Goal: Task Accomplishment & Management: Manage account settings

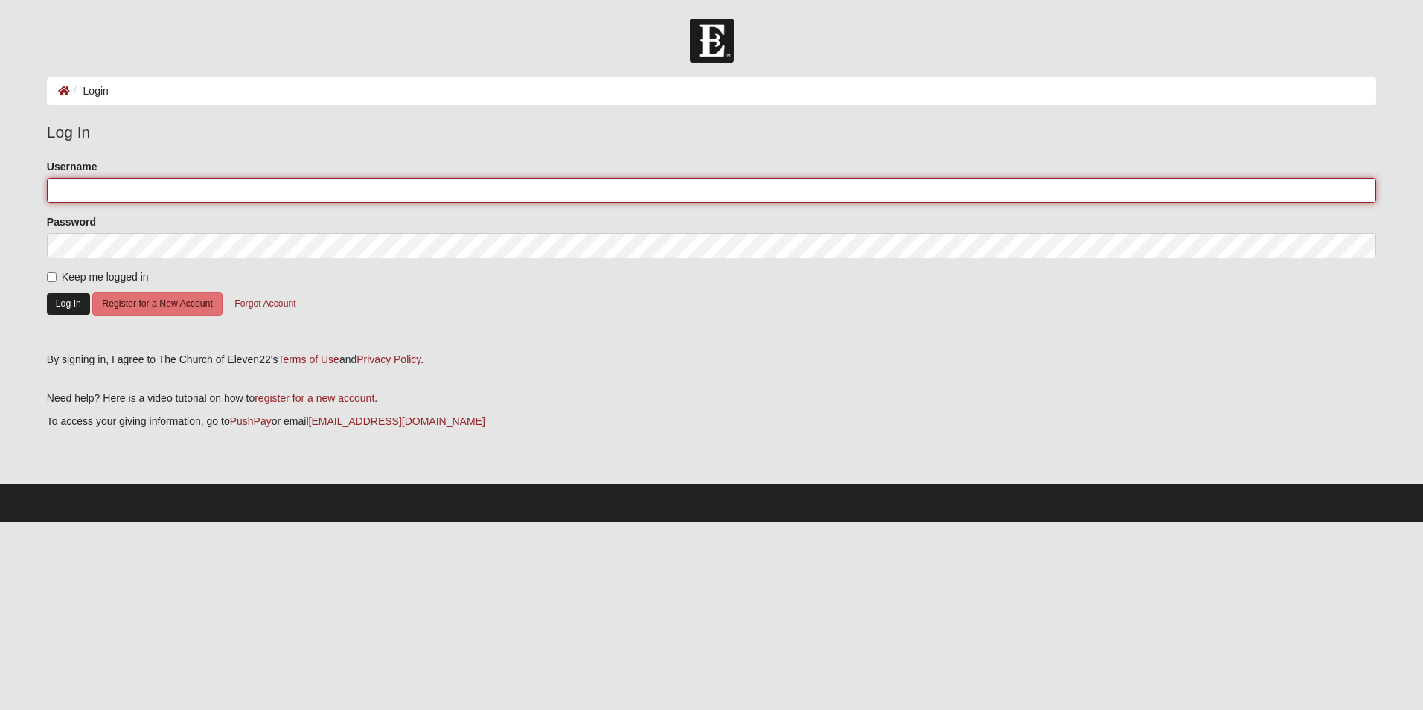
type input "atlcoast"
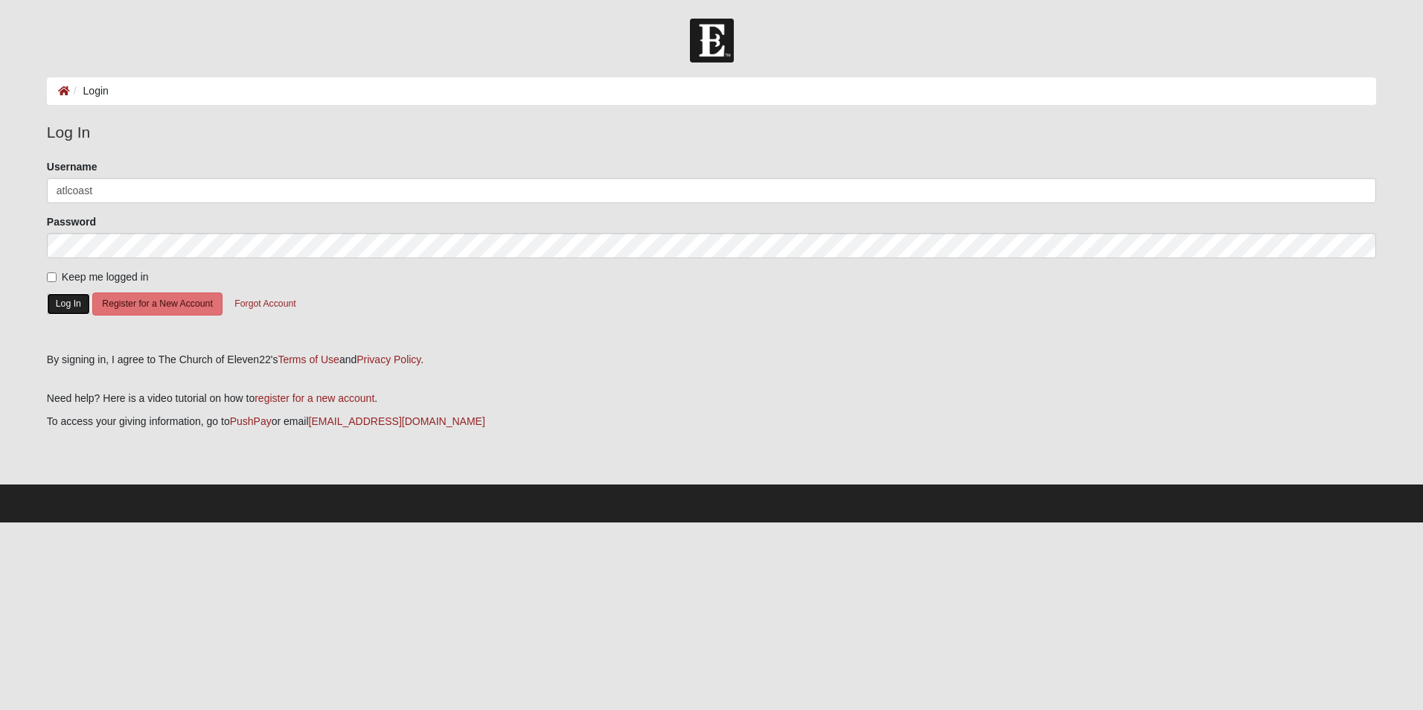
click at [72, 305] on button "Log In" at bounding box center [68, 304] width 43 height 22
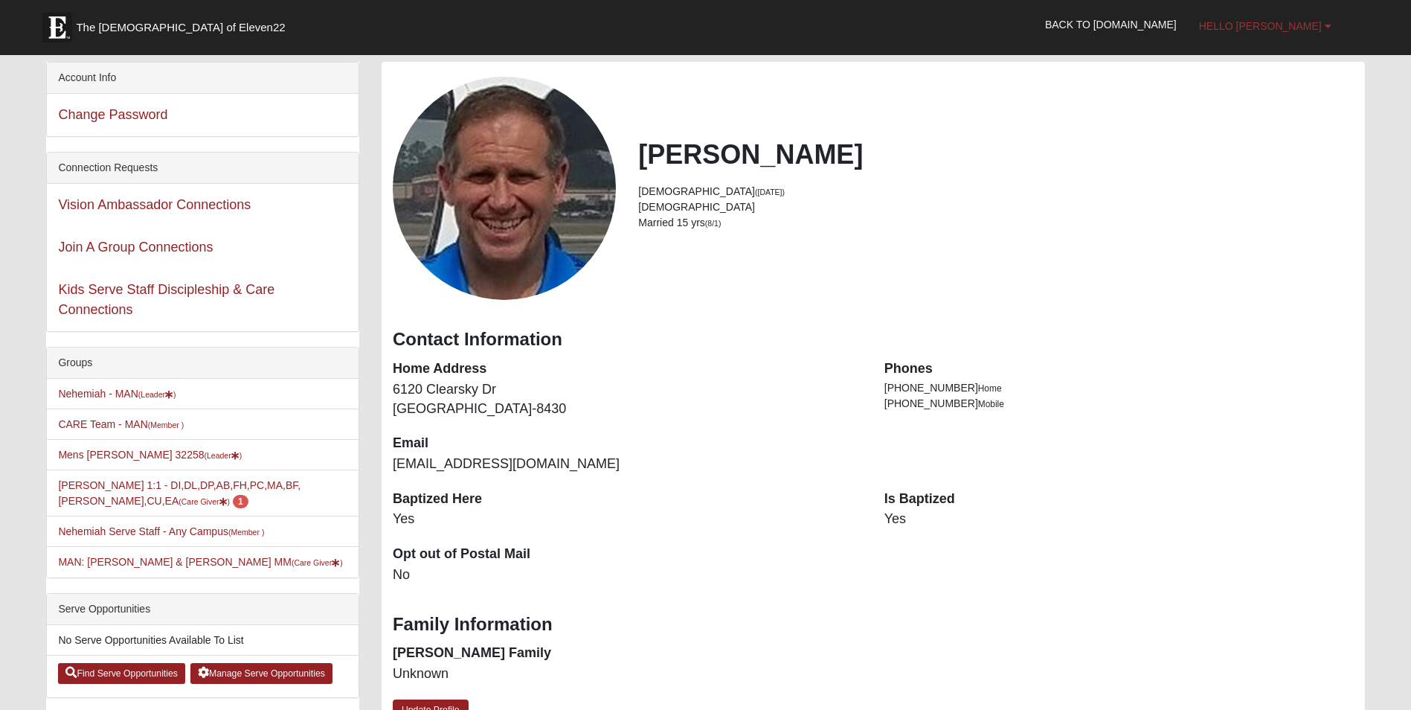
click at [1318, 26] on span "Hello Brad" at bounding box center [1260, 26] width 123 height 12
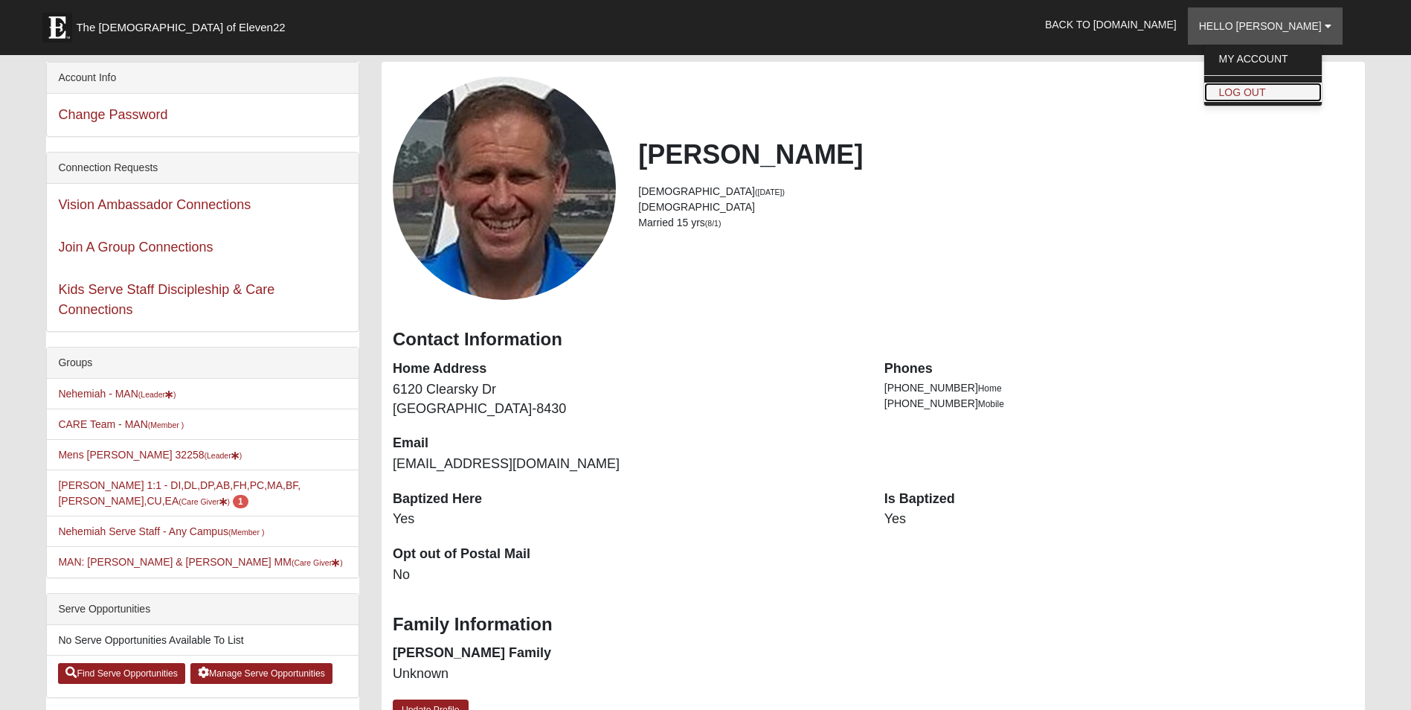
click at [1296, 93] on link "Log Out" at bounding box center [1264, 92] width 118 height 19
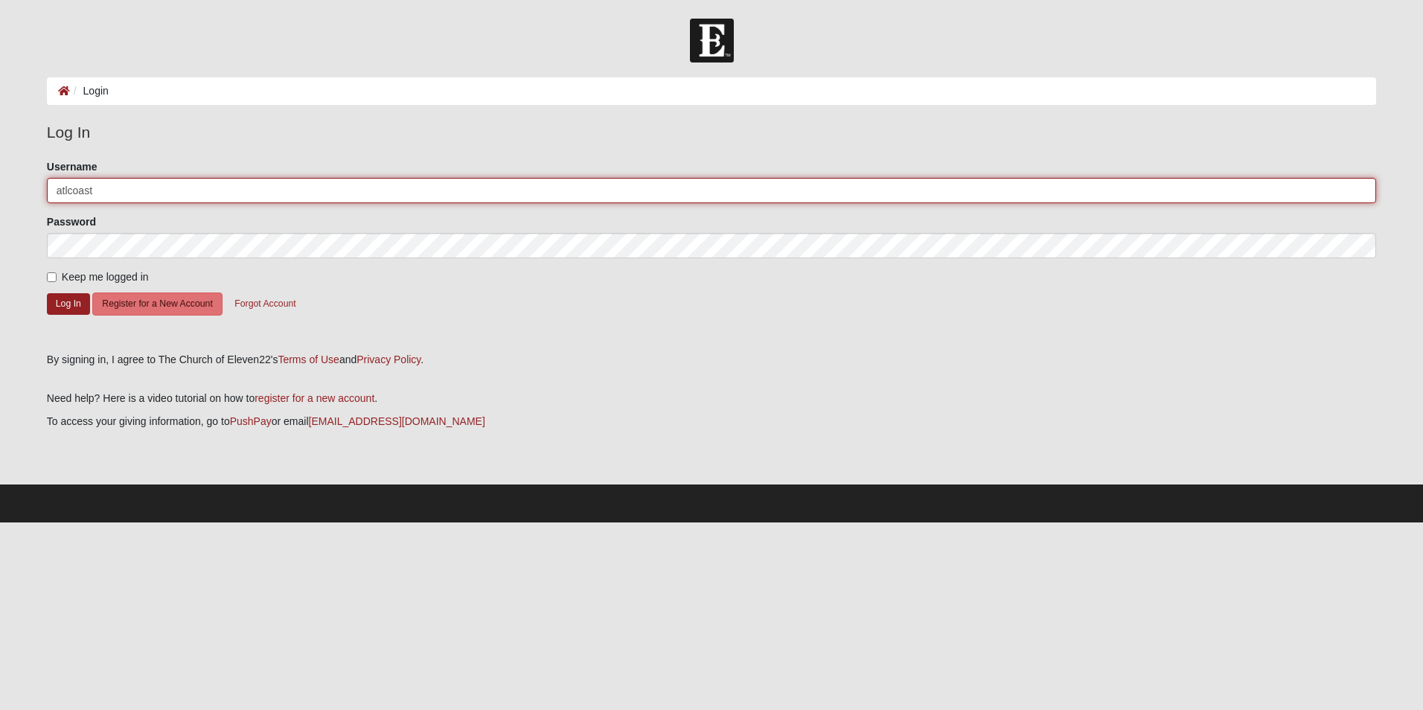
click at [111, 192] on input "atlcoast" at bounding box center [711, 190] width 1329 height 25
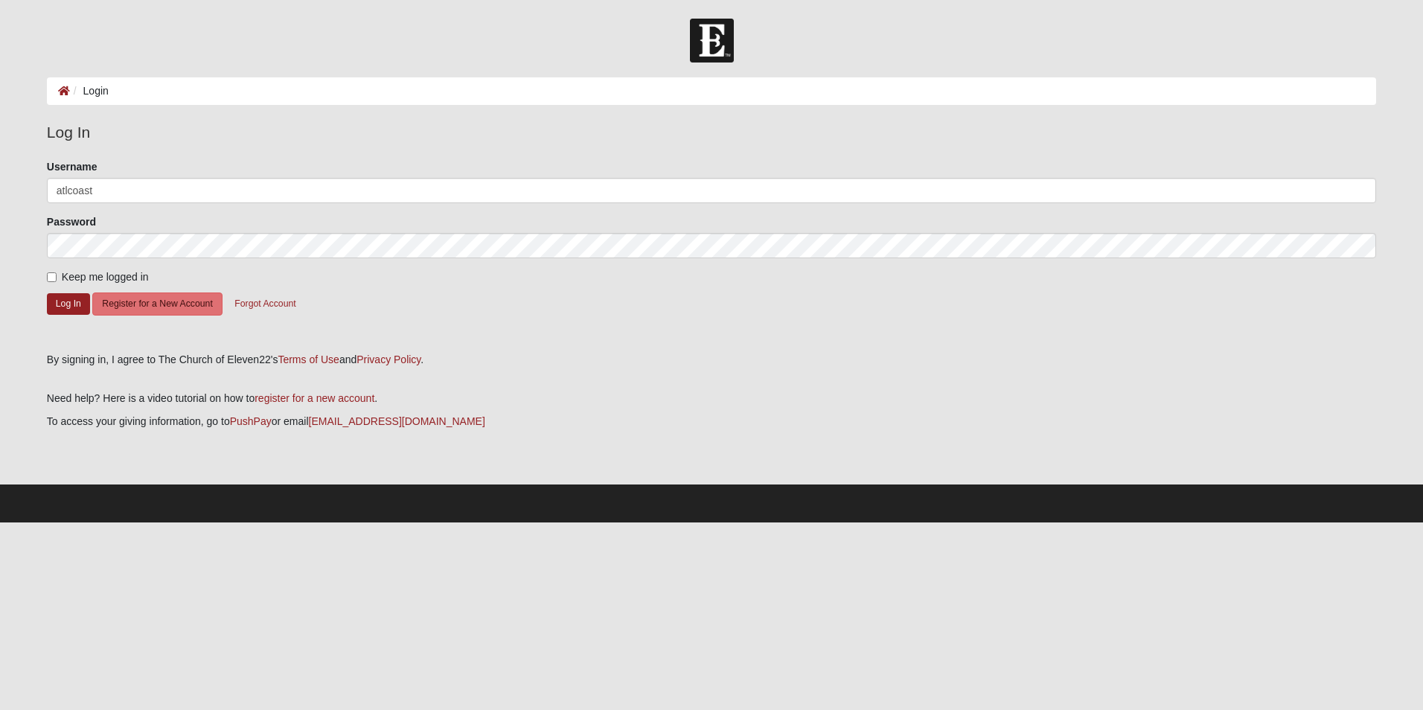
click at [711, 303] on form "Please correct the following: Username atlcoast Password Keep me logged in Log …" at bounding box center [711, 250] width 1329 height 183
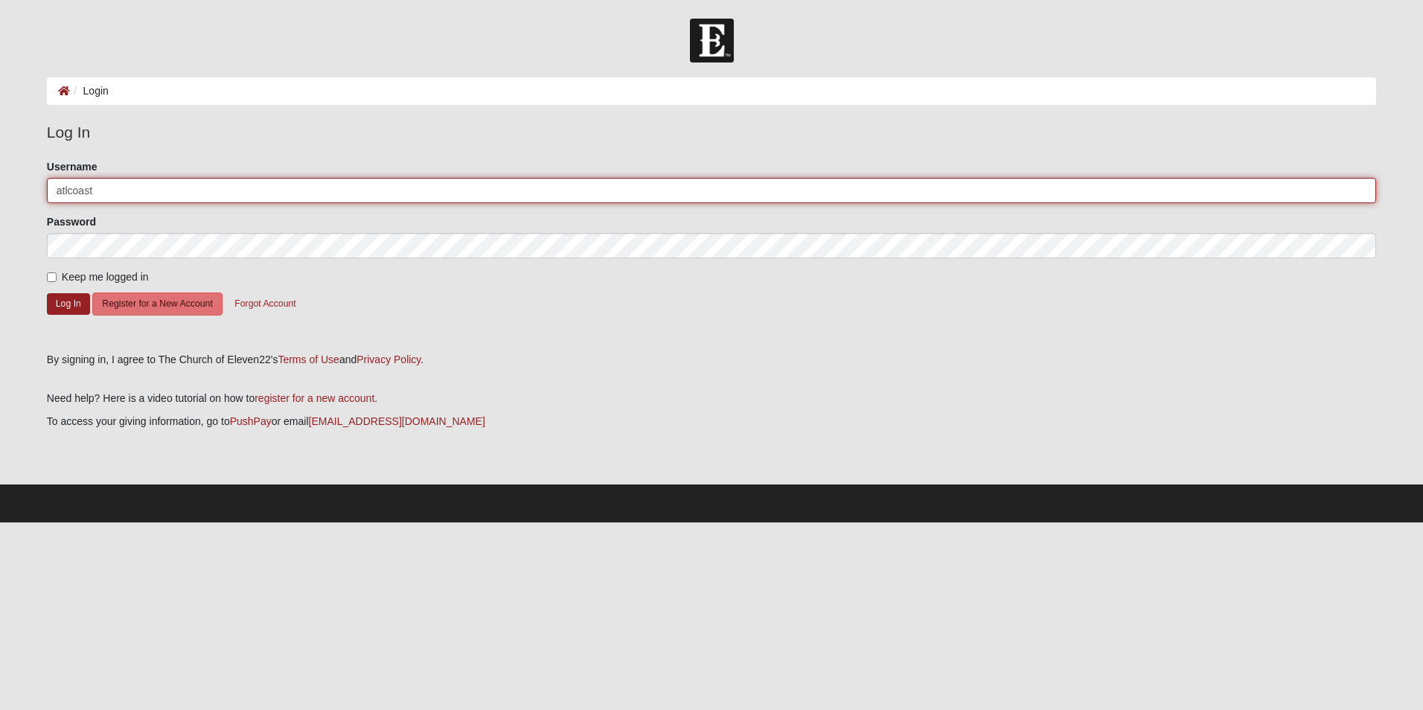
click at [103, 187] on input "atlcoast" at bounding box center [711, 190] width 1329 height 25
type input "a"
type input "jaxdeb08@live.com"
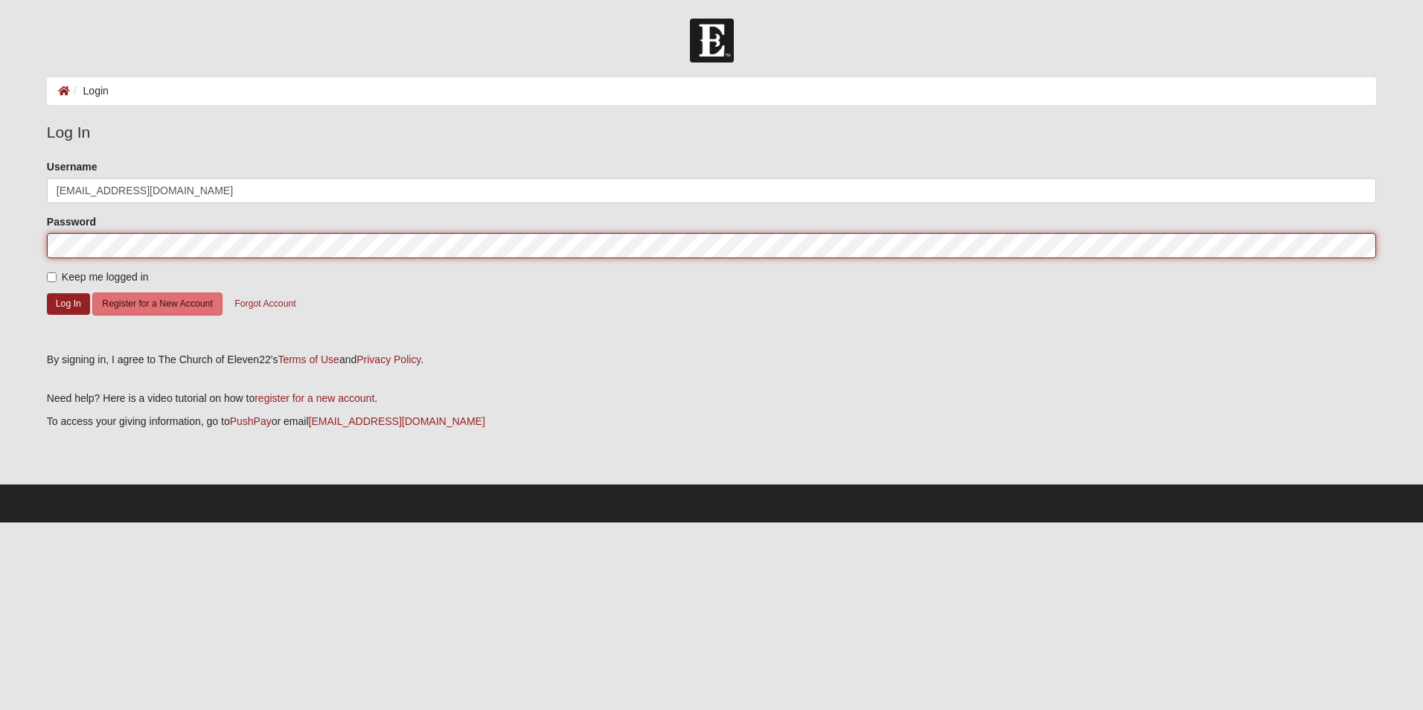
click at [47, 293] on button "Log In" at bounding box center [68, 304] width 43 height 22
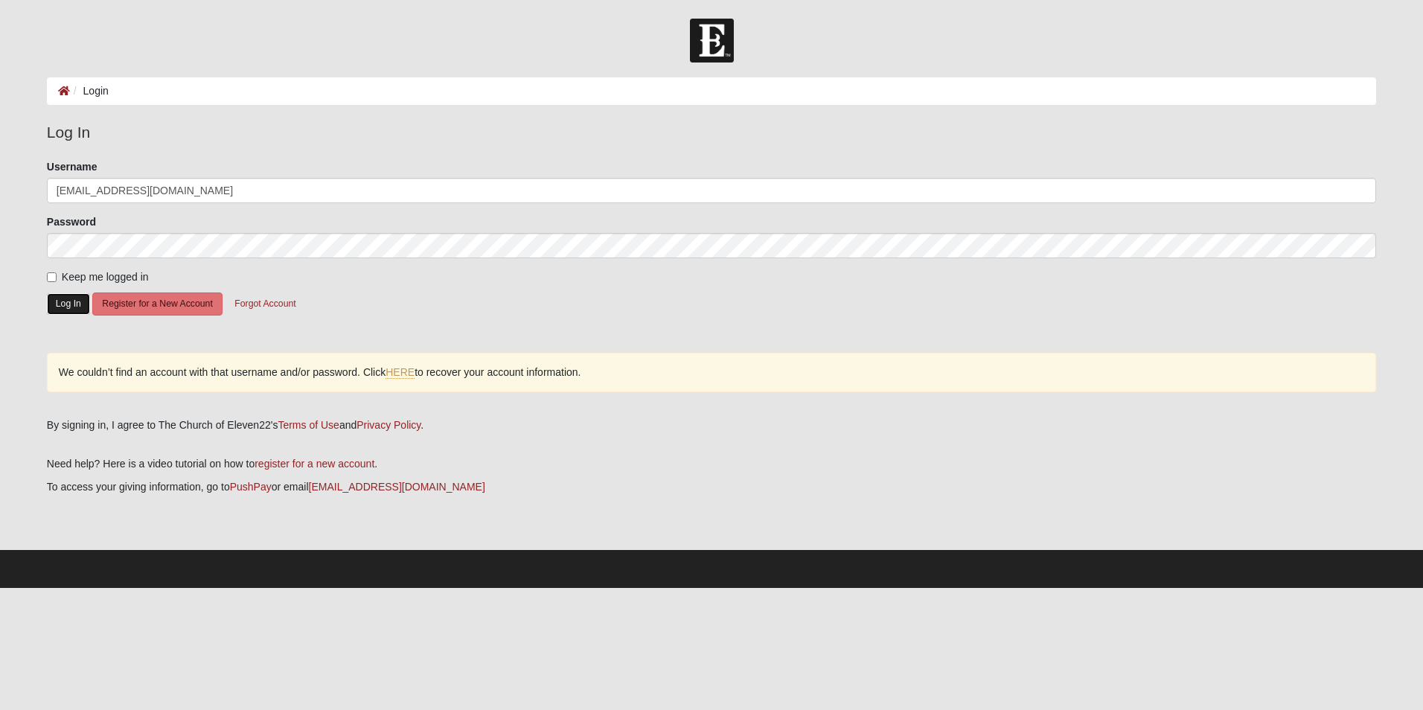
click at [64, 304] on button "Log In" at bounding box center [68, 304] width 43 height 22
